Goal: Information Seeking & Learning: Learn about a topic

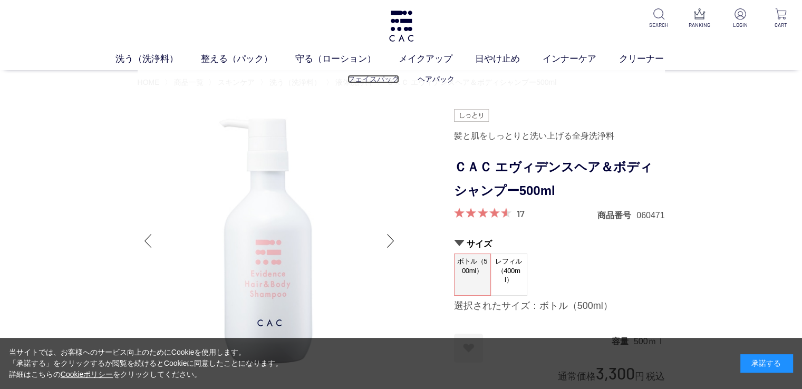
click at [368, 81] on link "フェイスパック" at bounding box center [373, 79] width 52 height 8
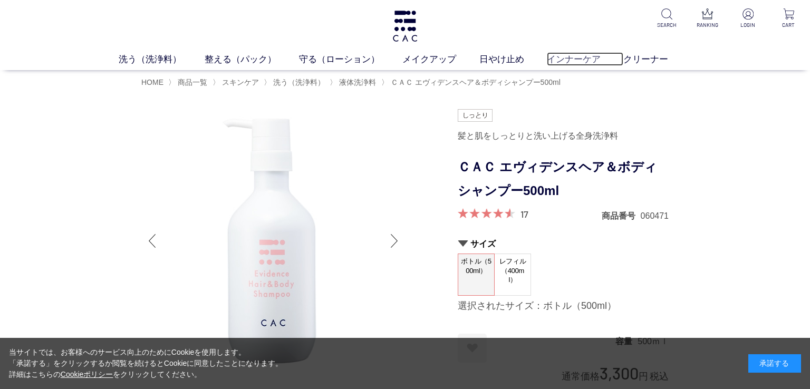
click at [592, 58] on link "インナーケア" at bounding box center [585, 59] width 76 height 14
click at [576, 64] on link "インナーケア" at bounding box center [585, 59] width 76 height 14
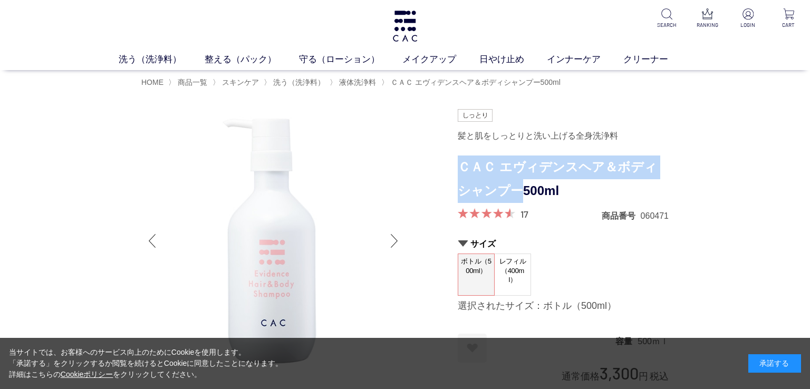
drag, startPoint x: 458, startPoint y: 165, endPoint x: 504, endPoint y: 194, distance: 54.2
click at [504, 194] on h1 "ＣＡＣ エヴィデンスヘア＆ボディシャンプー500ml" at bounding box center [562, 178] width 211 height 47
copy h1 "ＣＡＣ エヴィデンスヘア＆ボディシャンプー"
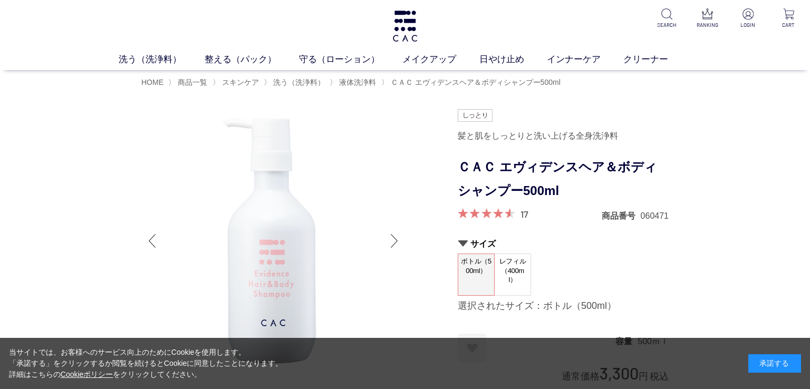
click at [781, 361] on div "承諾する" at bounding box center [774, 363] width 53 height 18
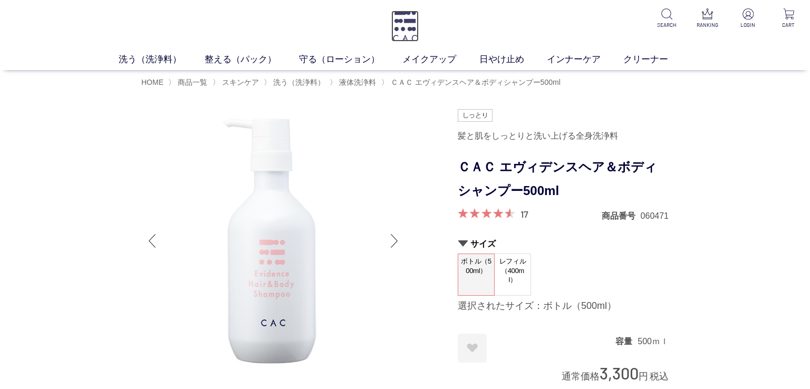
click at [394, 28] on img at bounding box center [404, 26] width 27 height 31
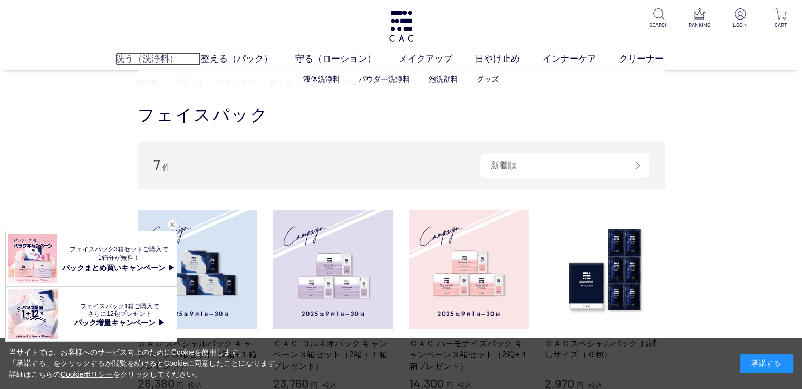
click at [141, 57] on link "洗う（洗浄料）" at bounding box center [157, 59] width 85 height 14
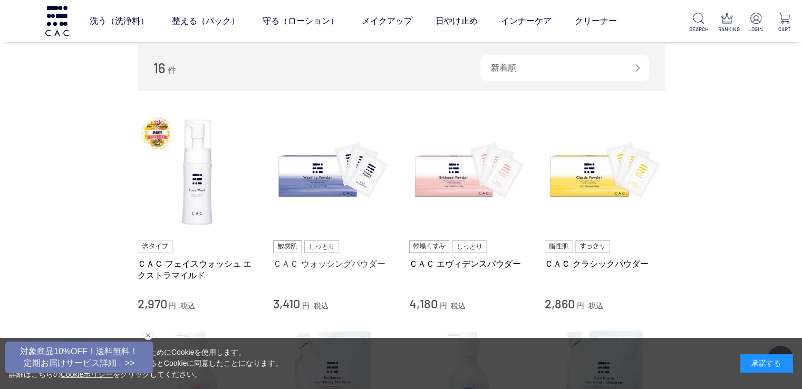
scroll to position [211, 0]
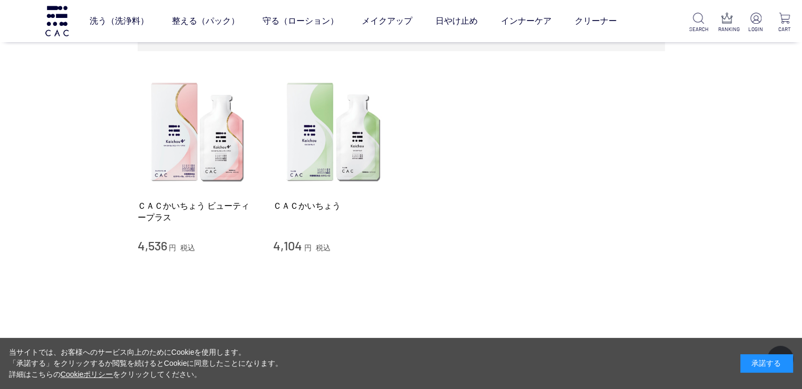
scroll to position [158, 0]
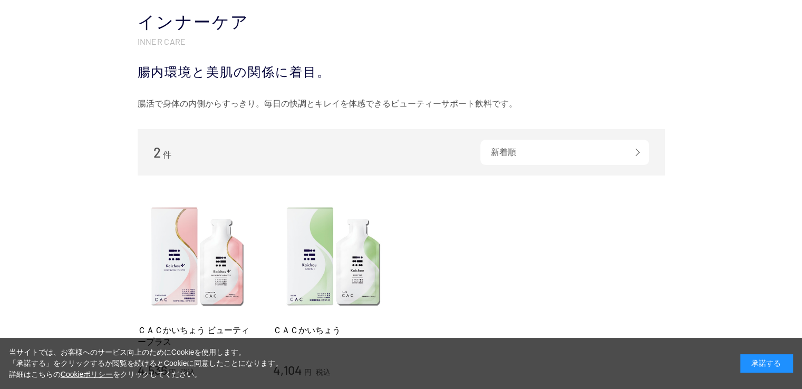
scroll to position [158, 0]
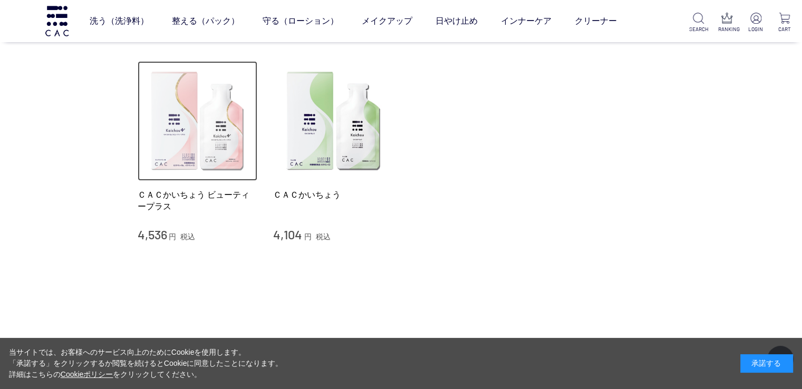
click at [212, 148] on img at bounding box center [198, 121] width 120 height 120
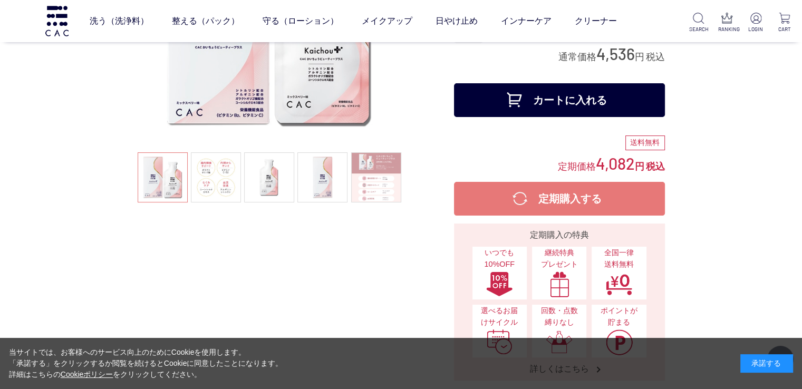
scroll to position [158, 0]
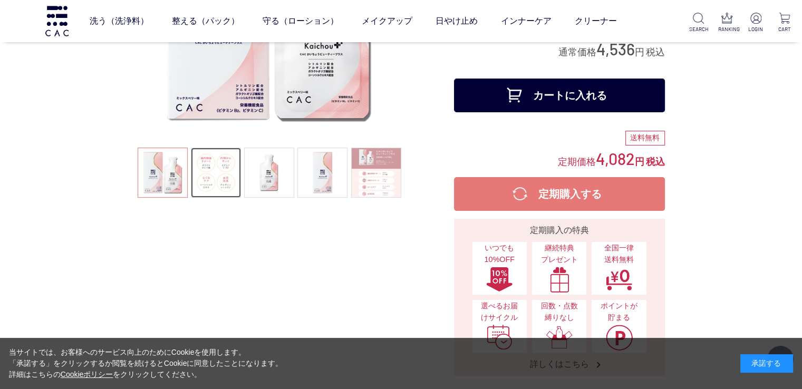
click at [209, 182] on link at bounding box center [216, 173] width 50 height 50
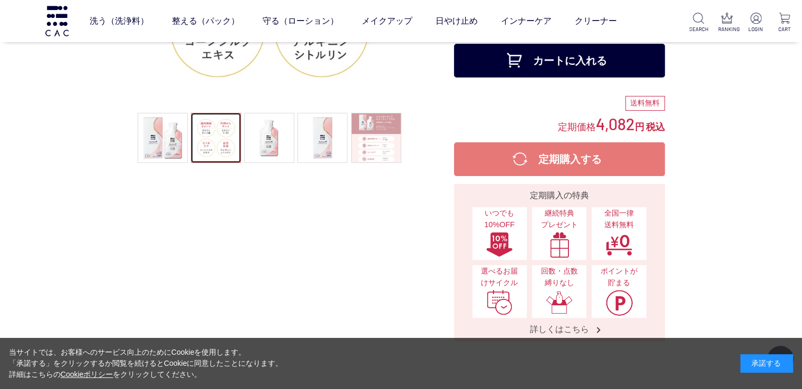
scroll to position [211, 0]
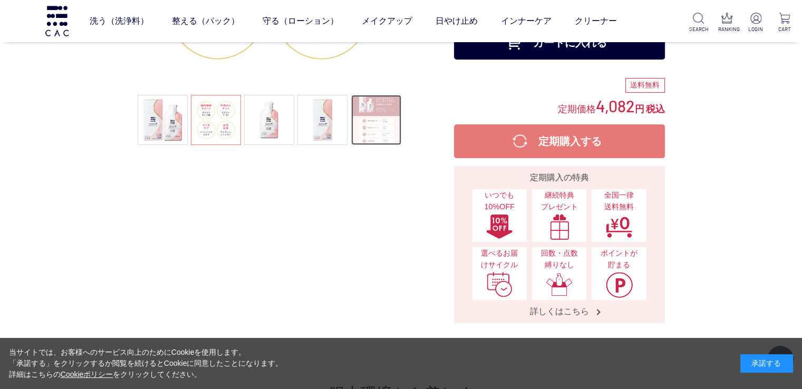
click at [369, 122] on link at bounding box center [376, 120] width 50 height 50
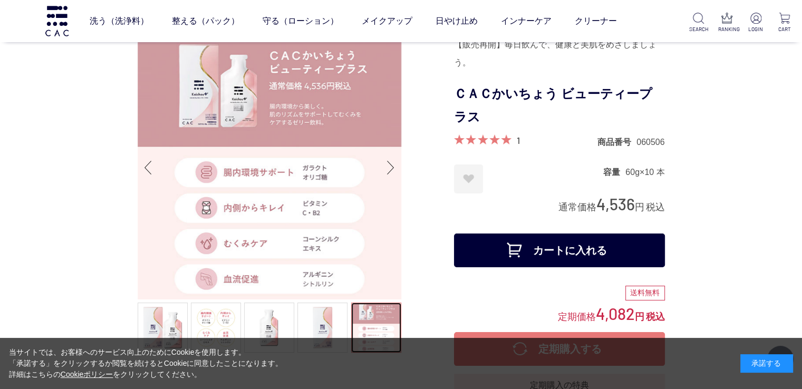
scroll to position [0, 0]
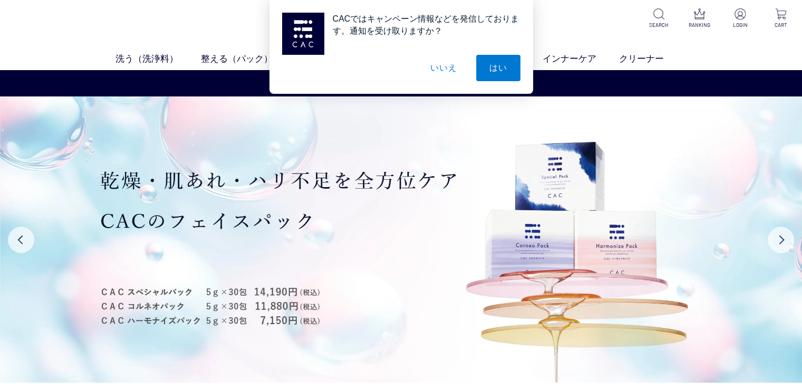
click at [440, 68] on button "いいえ" at bounding box center [443, 68] width 53 height 26
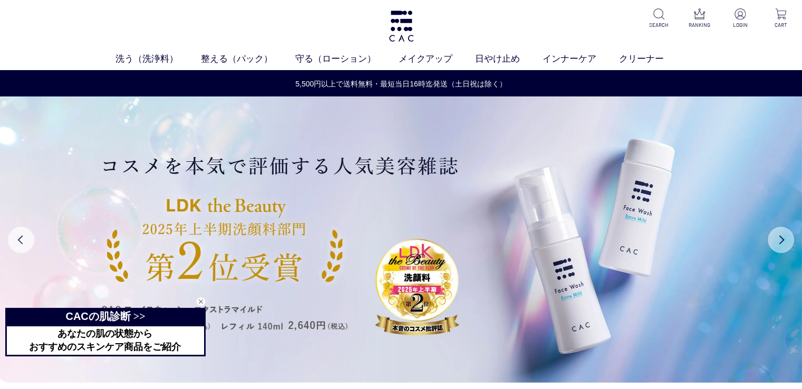
click at [778, 241] on button "Next" at bounding box center [780, 240] width 26 height 26
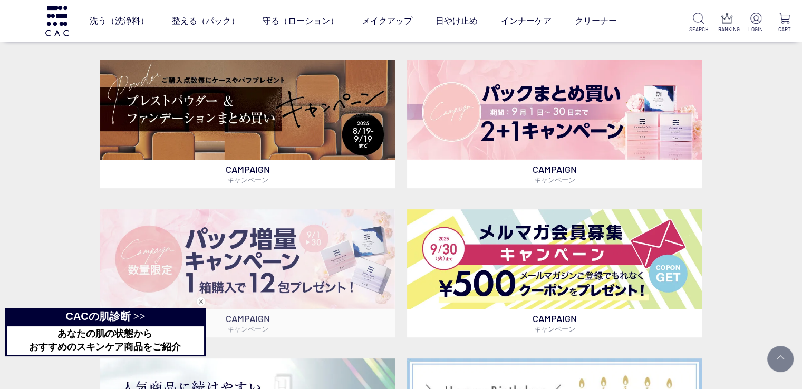
scroll to position [158, 0]
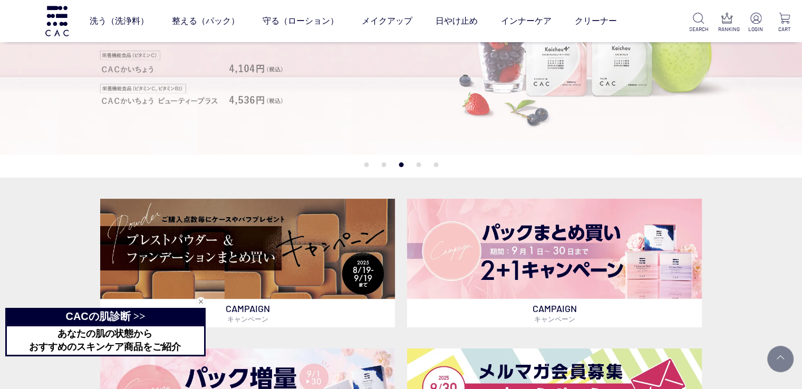
click at [193, 103] on img at bounding box center [401, 11] width 802 height 286
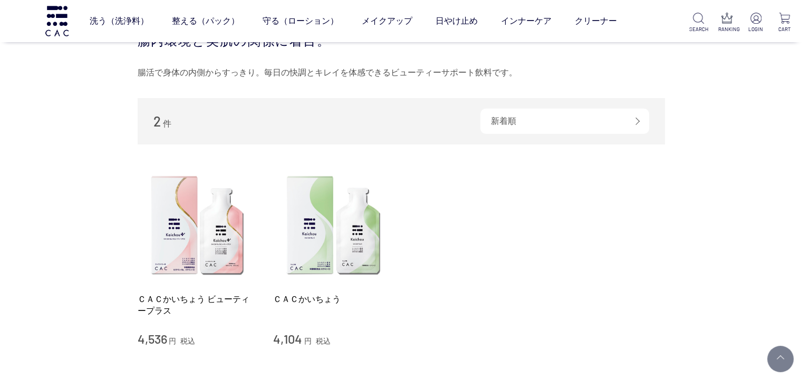
scroll to position [158, 0]
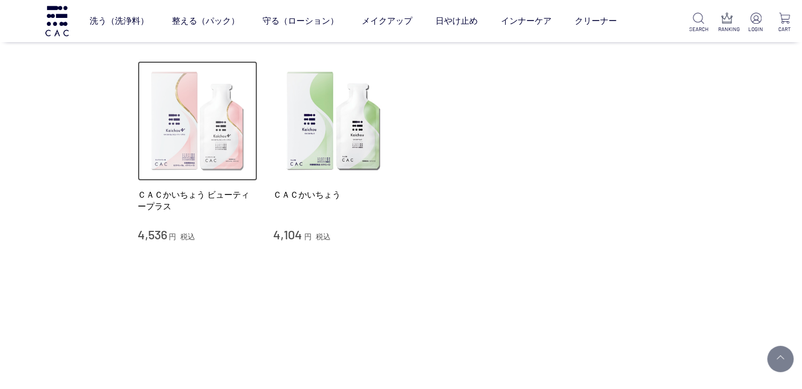
click at [206, 173] on img at bounding box center [198, 121] width 120 height 120
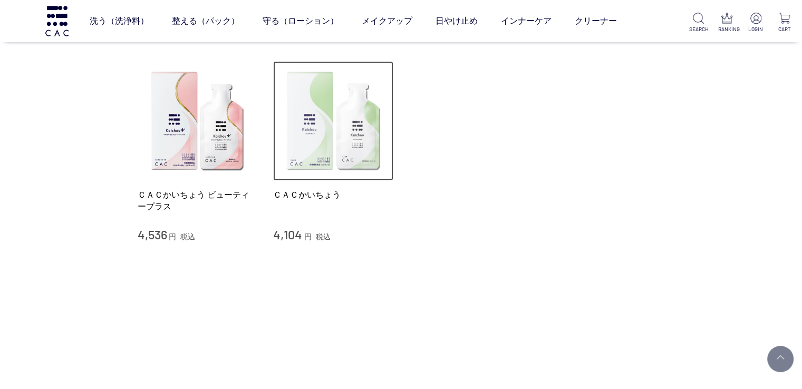
click at [368, 147] on img at bounding box center [333, 121] width 120 height 120
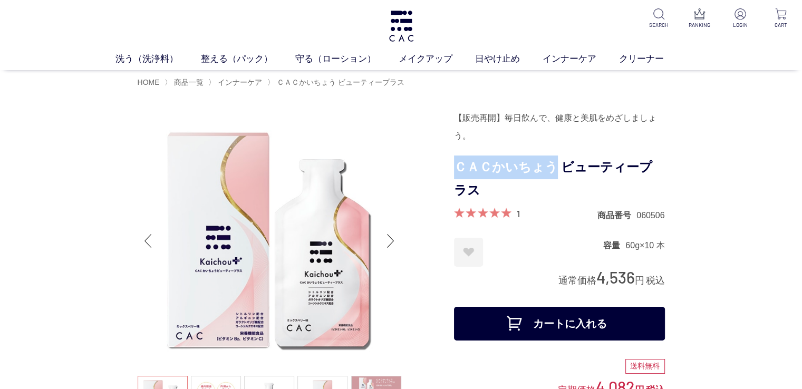
drag, startPoint x: 455, startPoint y: 165, endPoint x: 549, endPoint y: 166, distance: 93.8
click at [549, 166] on h1 "ＣＡＣかいちょう ビューティープラス" at bounding box center [559, 178] width 211 height 47
copy h1 "ＣＡＣかいちょう"
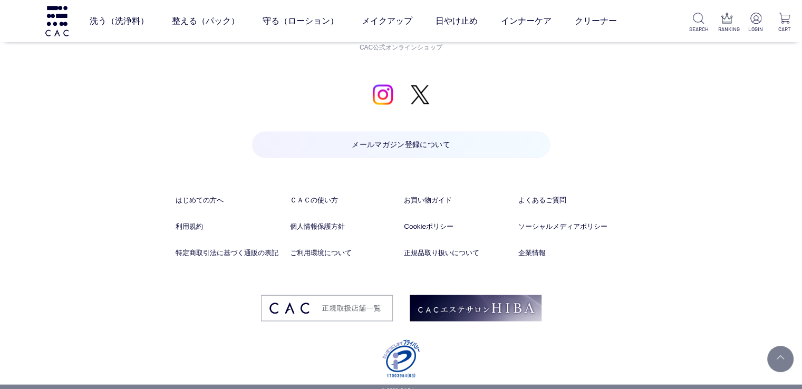
scroll to position [5977, 0]
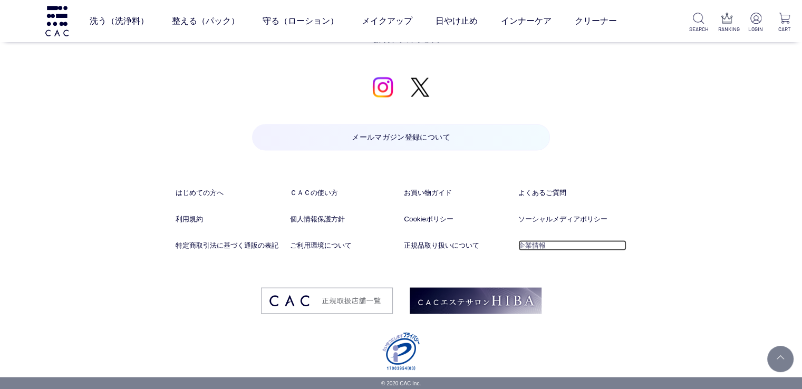
click at [527, 249] on link "企業情報" at bounding box center [572, 245] width 108 height 11
